Goal: Information Seeking & Learning: Find specific fact

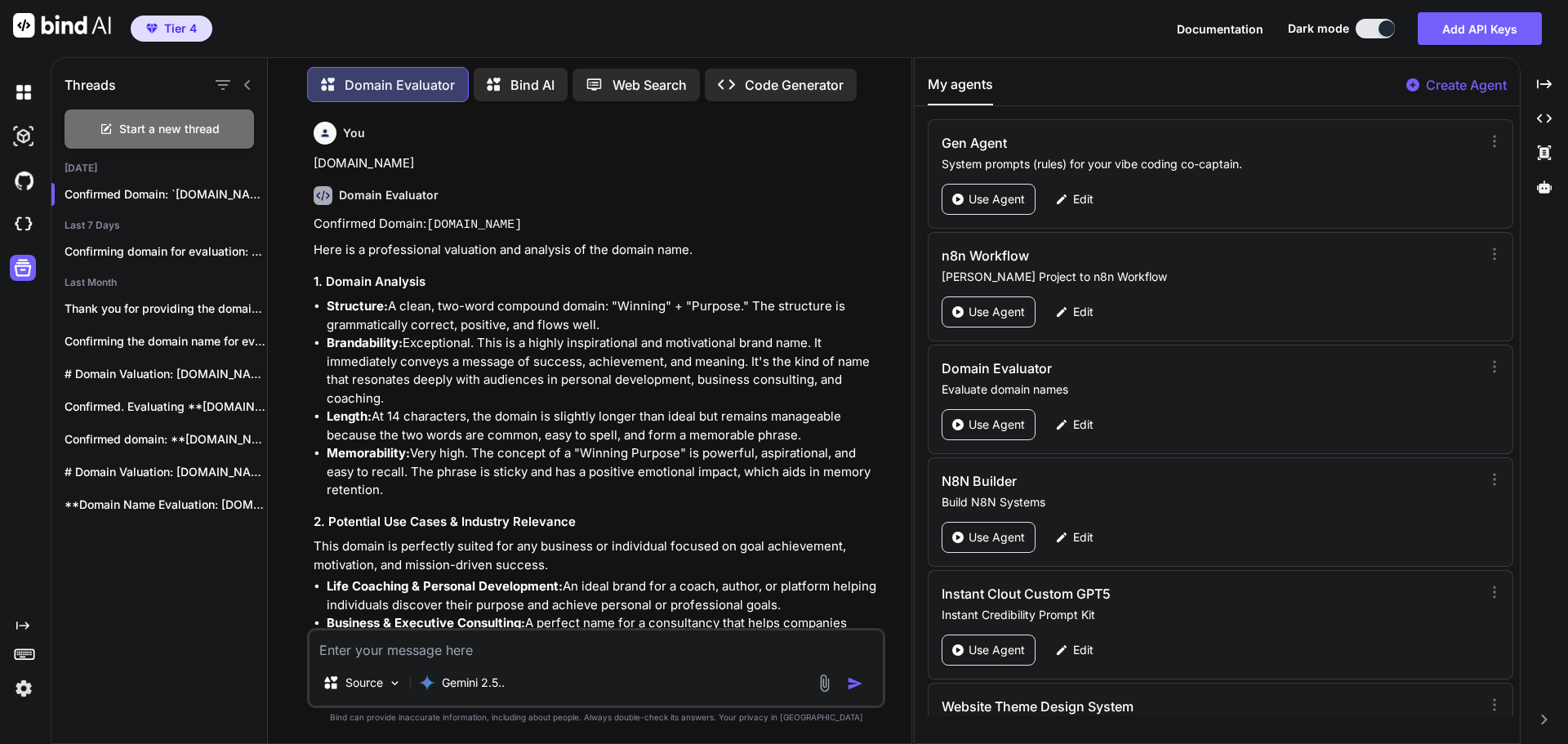
scroll to position [10220, 0]
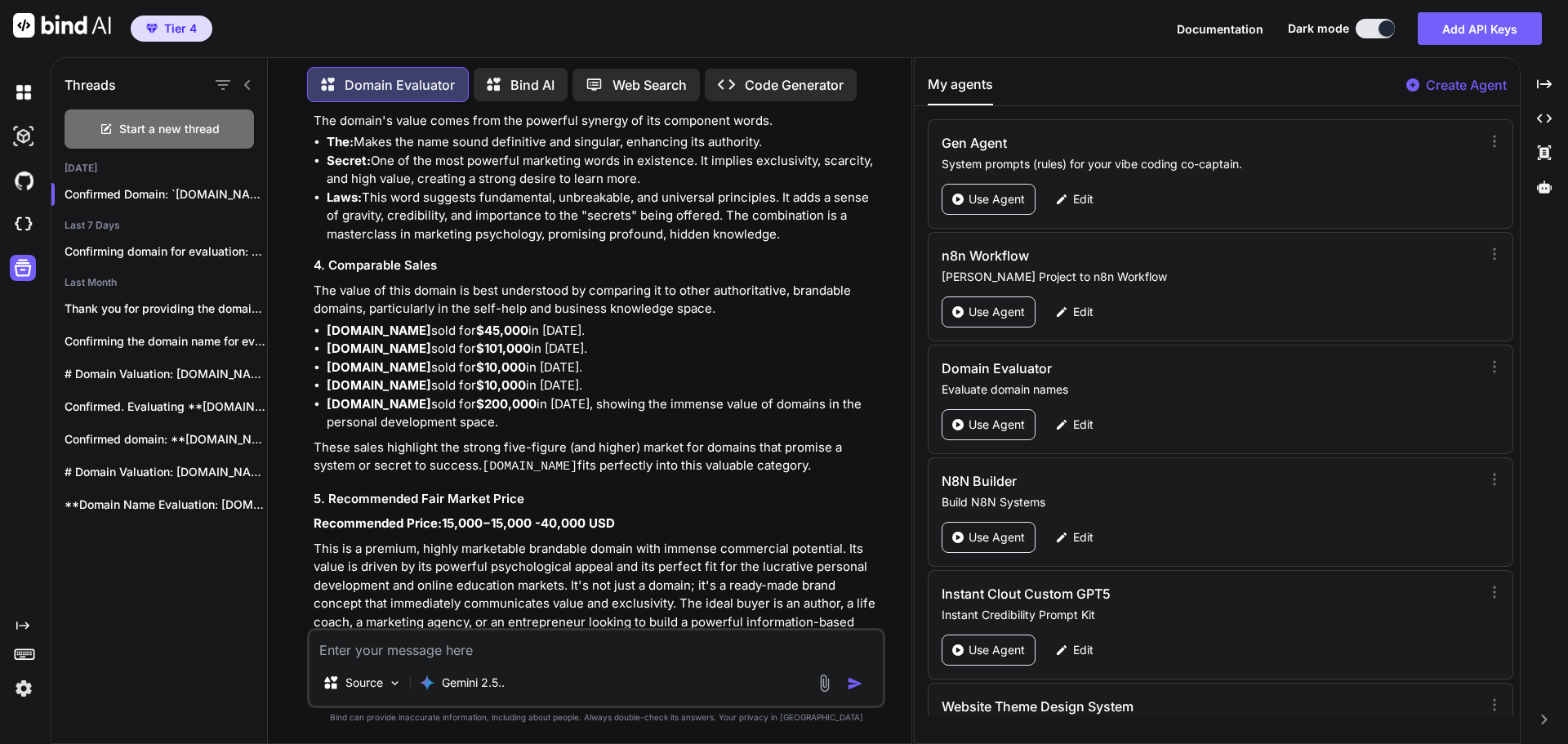
click at [394, 649] on textarea at bounding box center [595, 644] width 573 height 29
drag, startPoint x: 394, startPoint y: 649, endPoint x: 621, endPoint y: 653, distance: 227.0
click at [621, 653] on textarea at bounding box center [595, 644] width 573 height 29
click at [376, 654] on textarea at bounding box center [595, 644] width 573 height 29
paste textarea "[DOMAIN_NAME]"
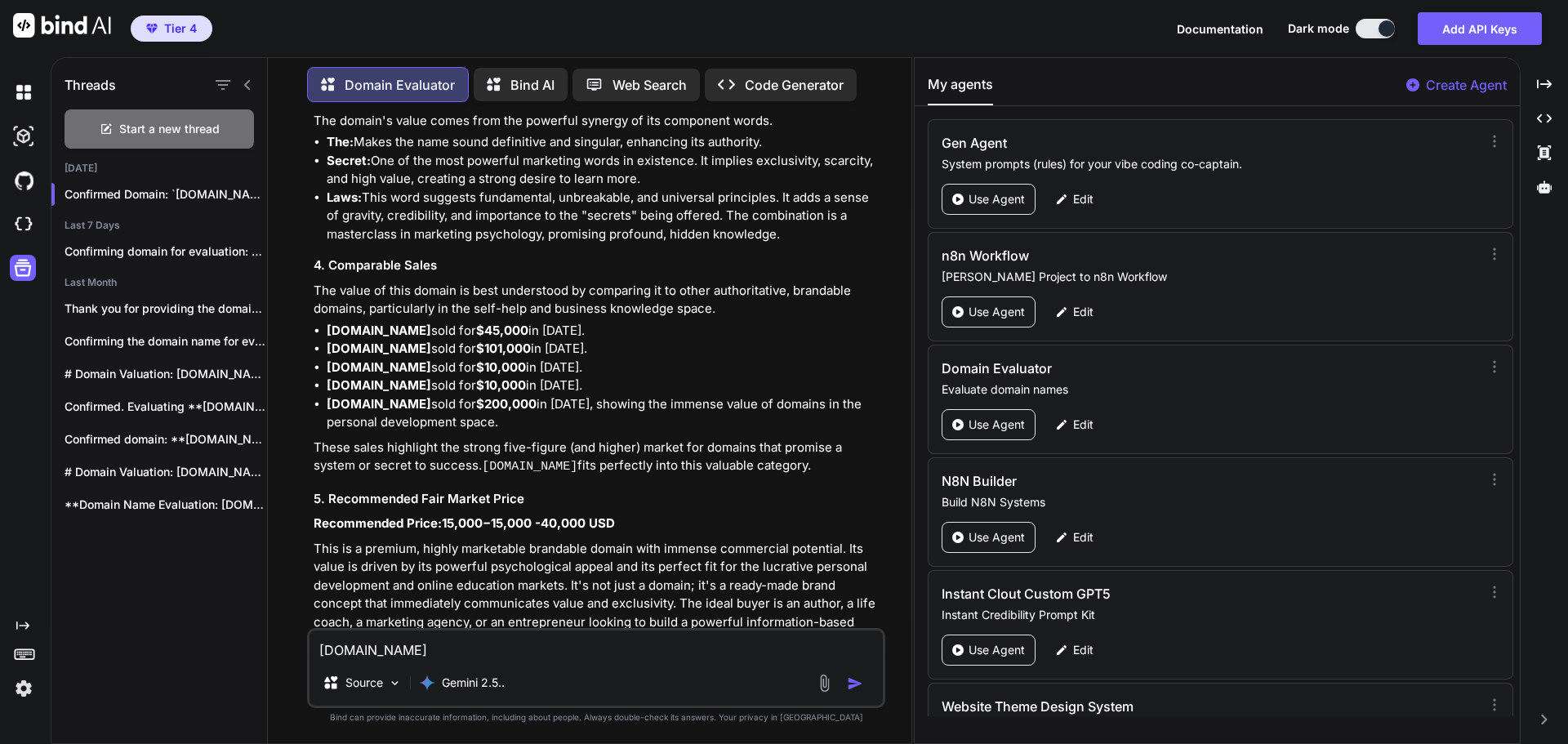
click at [858, 680] on img "button" at bounding box center [855, 683] width 16 height 16
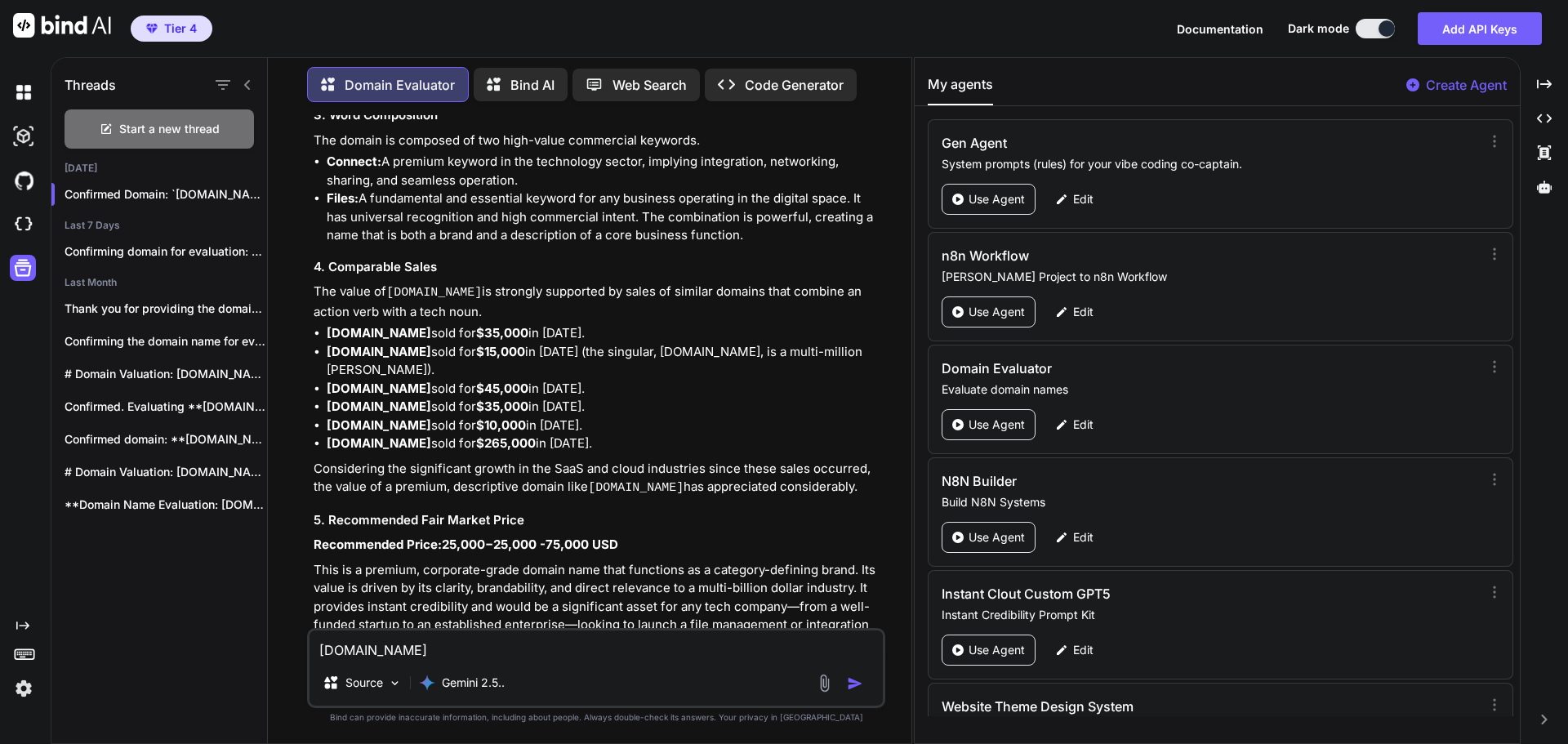
scroll to position [11413, 0]
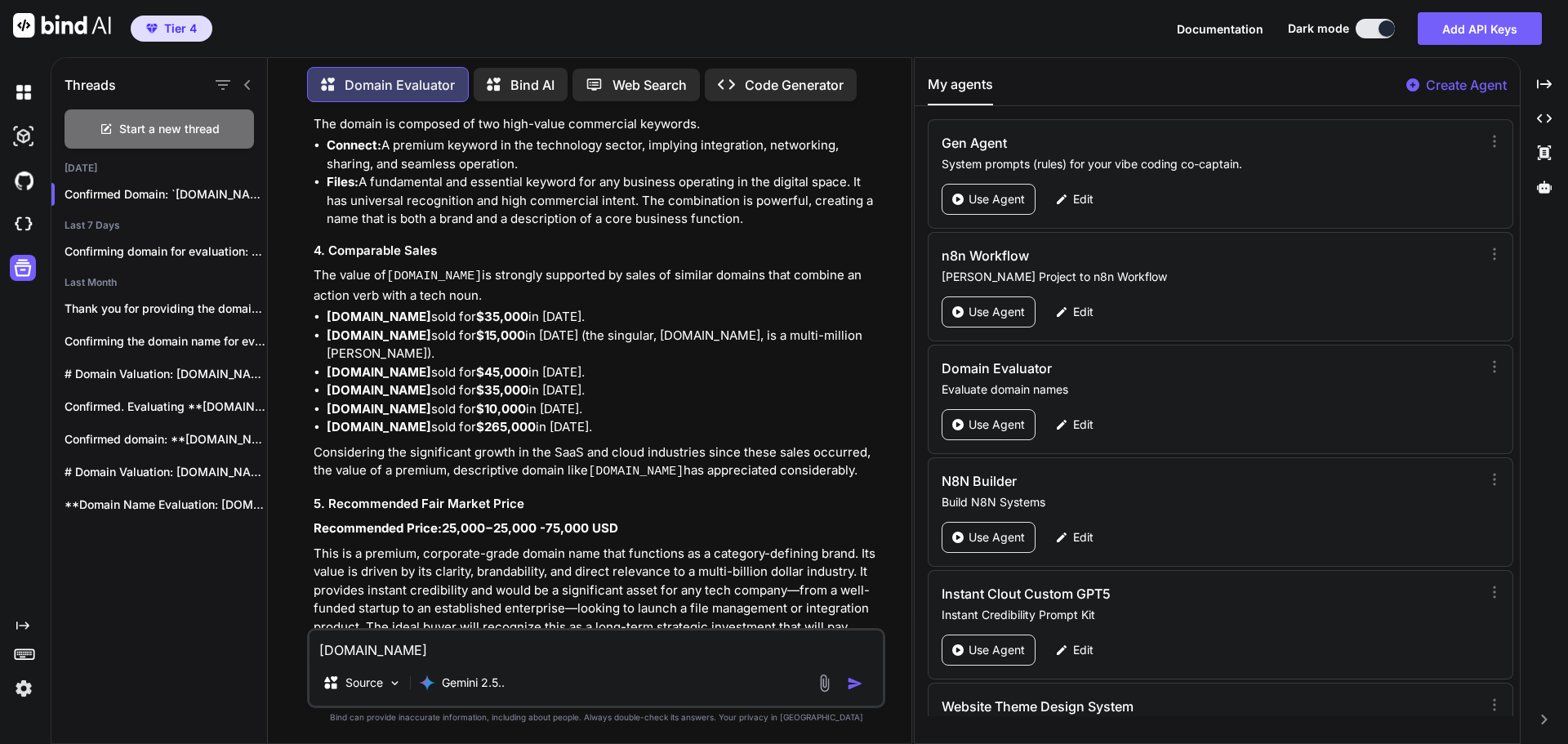
click at [369, 648] on textarea "[DOMAIN_NAME]" at bounding box center [595, 644] width 573 height 29
paste textarea "[DOMAIN_NAME]"
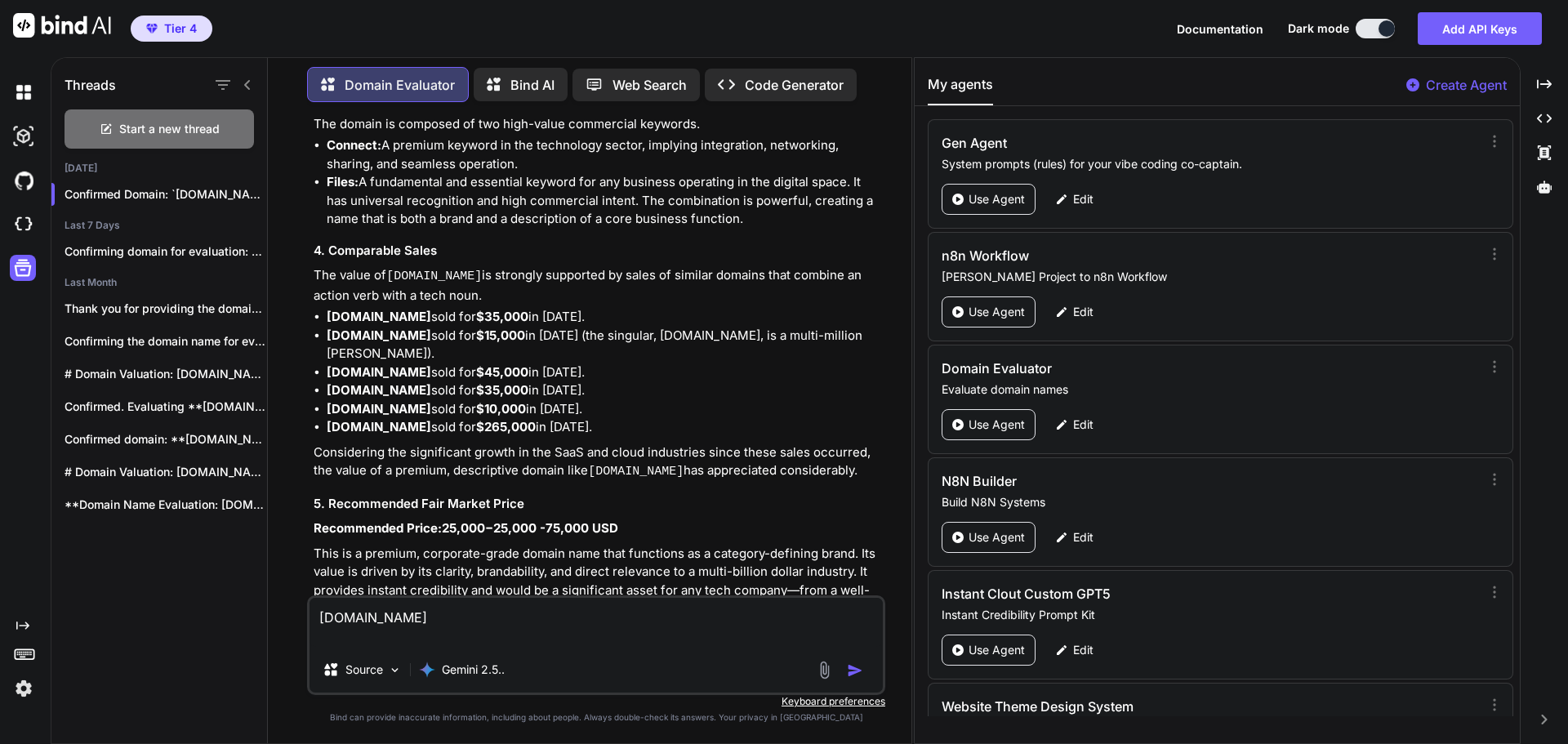
type textarea "[DOMAIN_NAME]"
click at [857, 671] on img "button" at bounding box center [855, 670] width 16 height 16
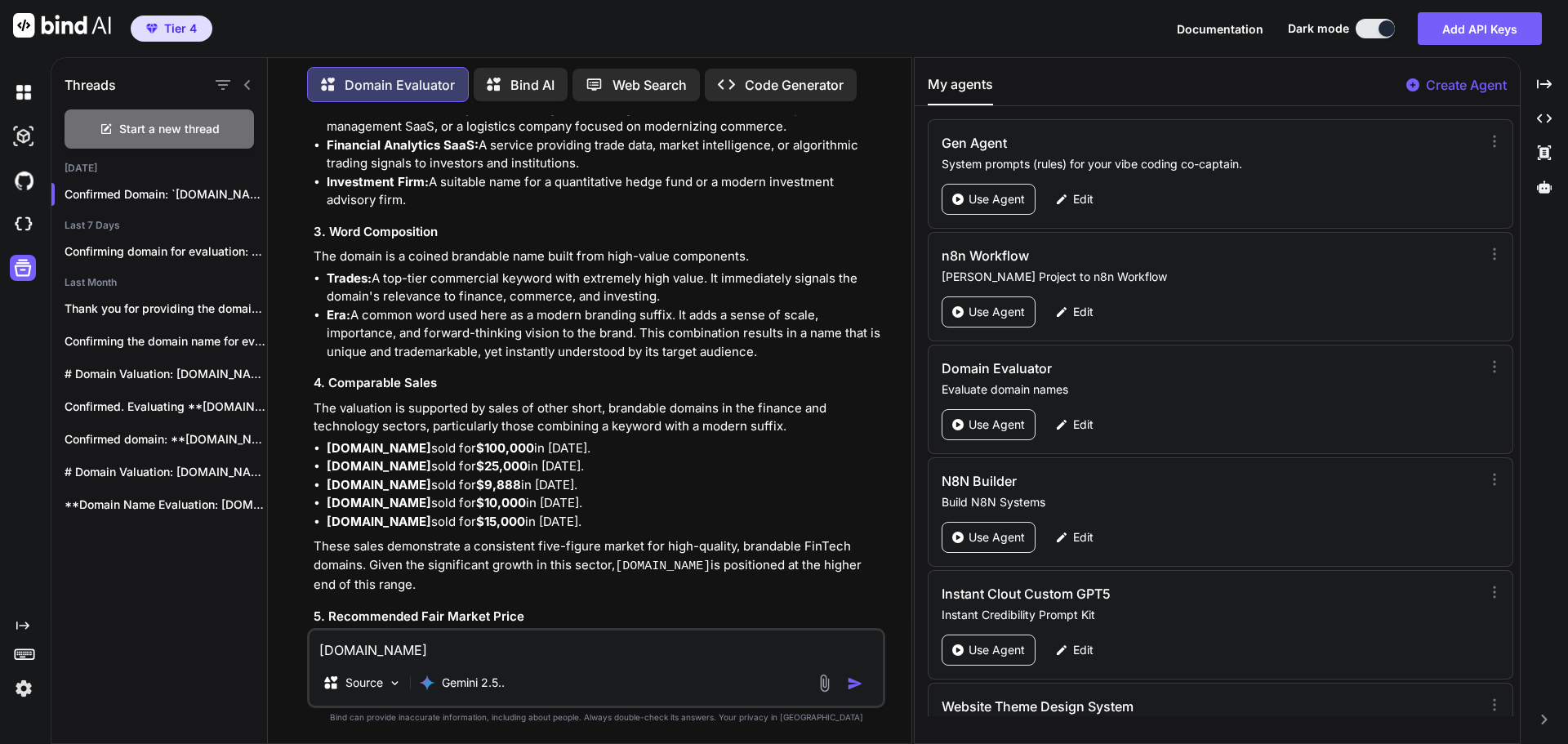
scroll to position [12484, 0]
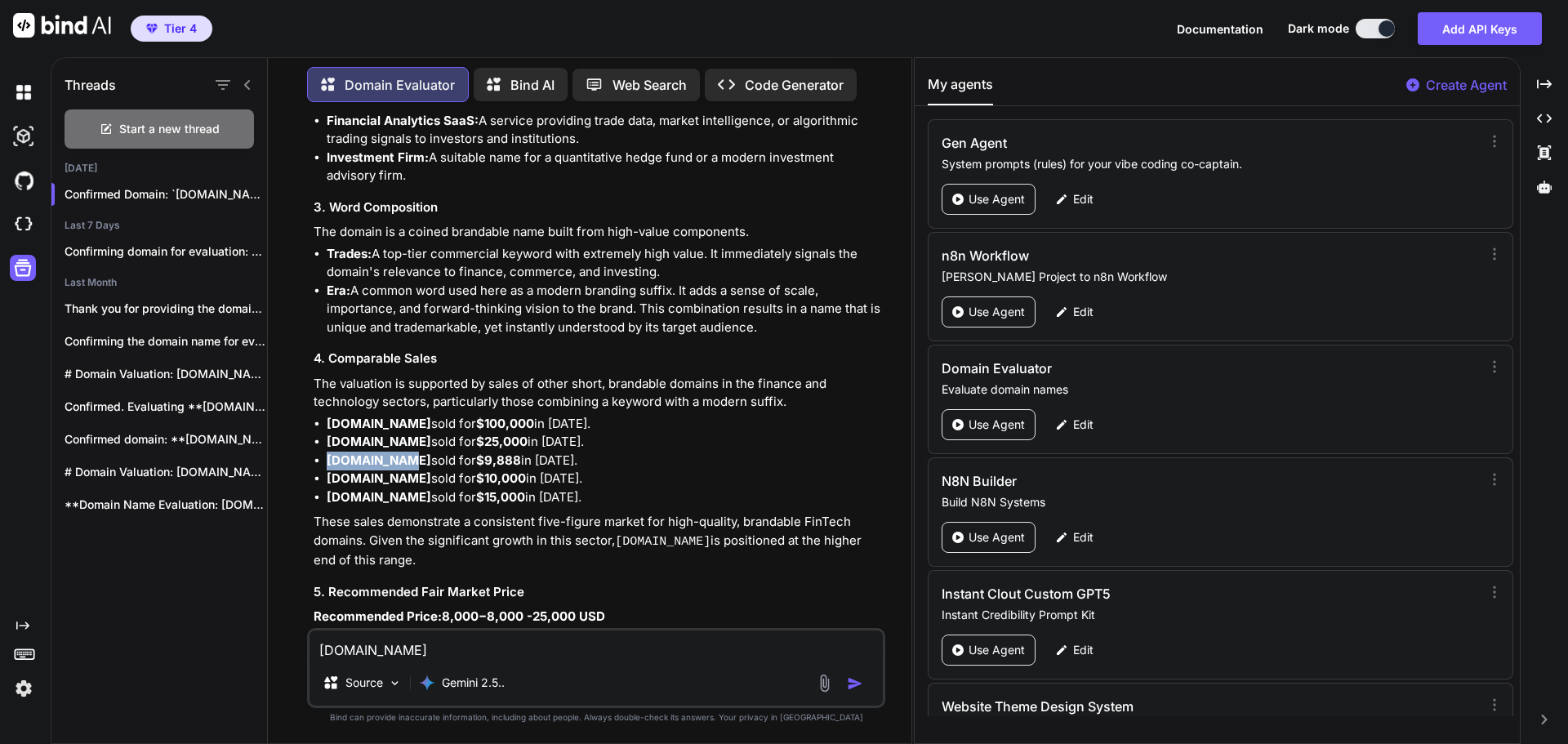
drag, startPoint x: 398, startPoint y: 404, endPoint x: 326, endPoint y: 404, distance: 72.0
click at [326, 414] on ul "[DOMAIN_NAME] sold for $100,000 in [DATE]. [DOMAIN_NAME] sold for $25,000 in [D…" at bounding box center [598, 461] width 569 height 93
drag, startPoint x: 415, startPoint y: 364, endPoint x: 327, endPoint y: 364, distance: 88.0
click at [327, 415] on strong "[DOMAIN_NAME]" at bounding box center [378, 422] width 104 height 15
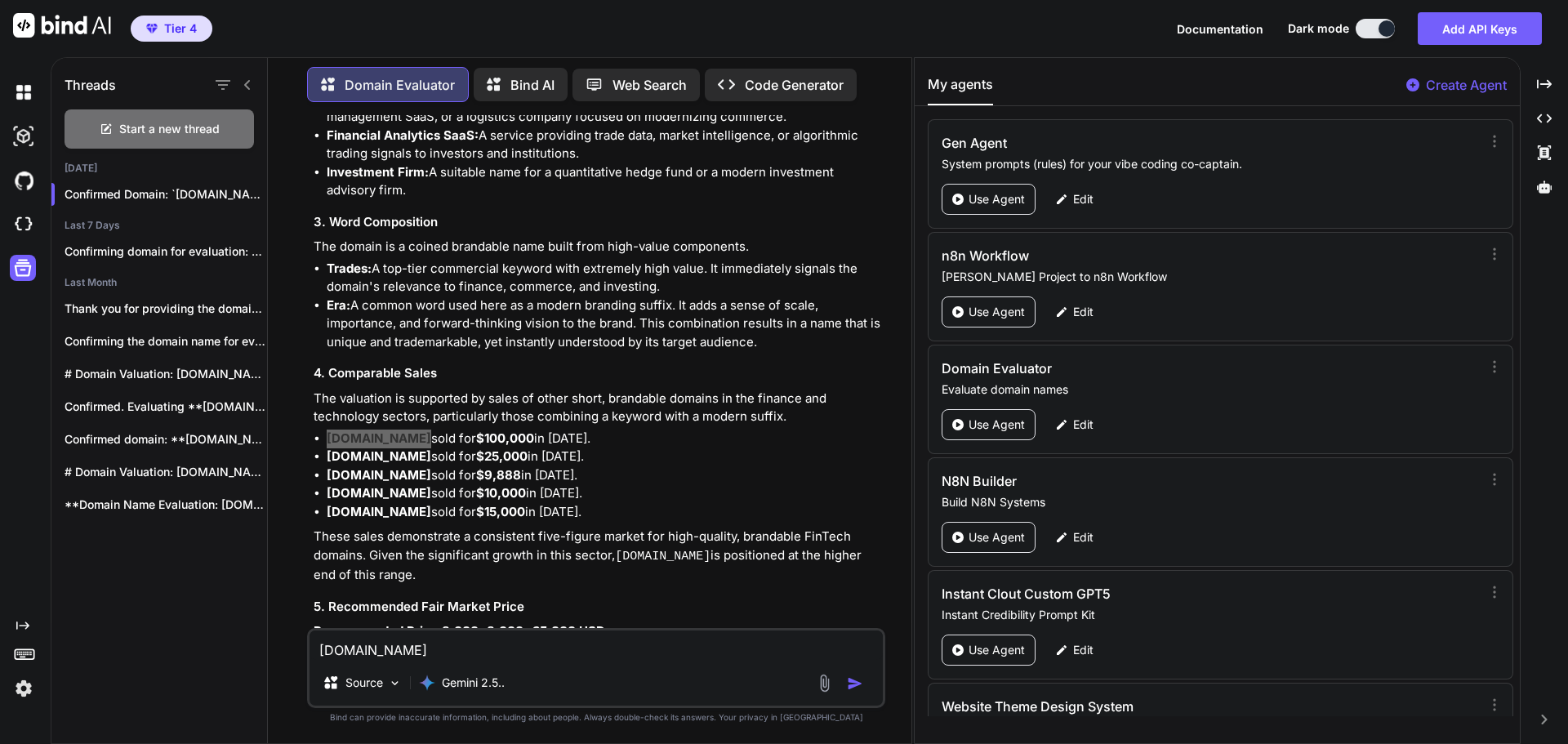
scroll to position [12551, 0]
